Goal: Task Accomplishment & Management: Manage account settings

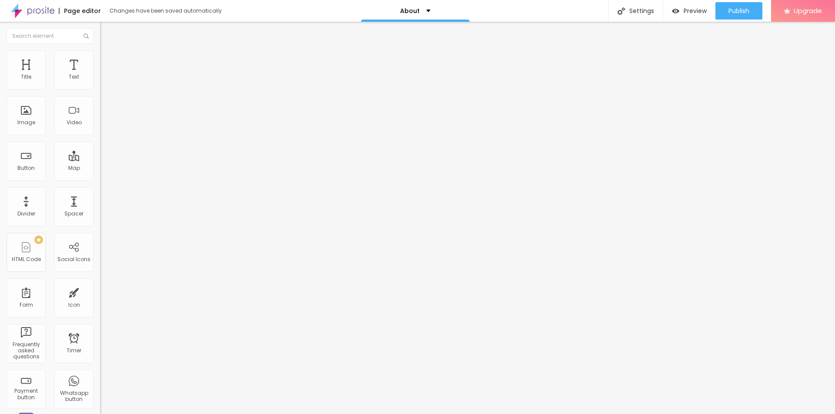
click at [100, 75] on span "Change image" at bounding box center [123, 70] width 47 height 7
click at [643, 11] on div "Settings" at bounding box center [635, 11] width 54 height 22
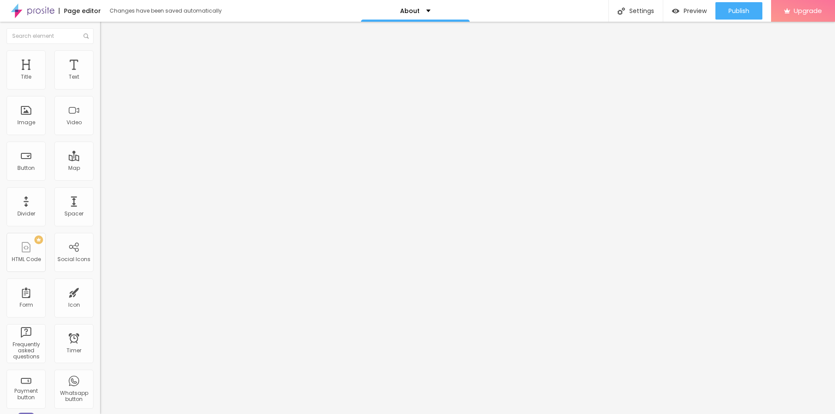
paste input "FSX24 Trustpilot Ervaringen: Zijn de Recensies Echt of Vals?"
type input "FSX24 Trustpilot Ervaringen: Zijn de Recensies Echt of Vals?"
